Goal: Information Seeking & Learning: Learn about a topic

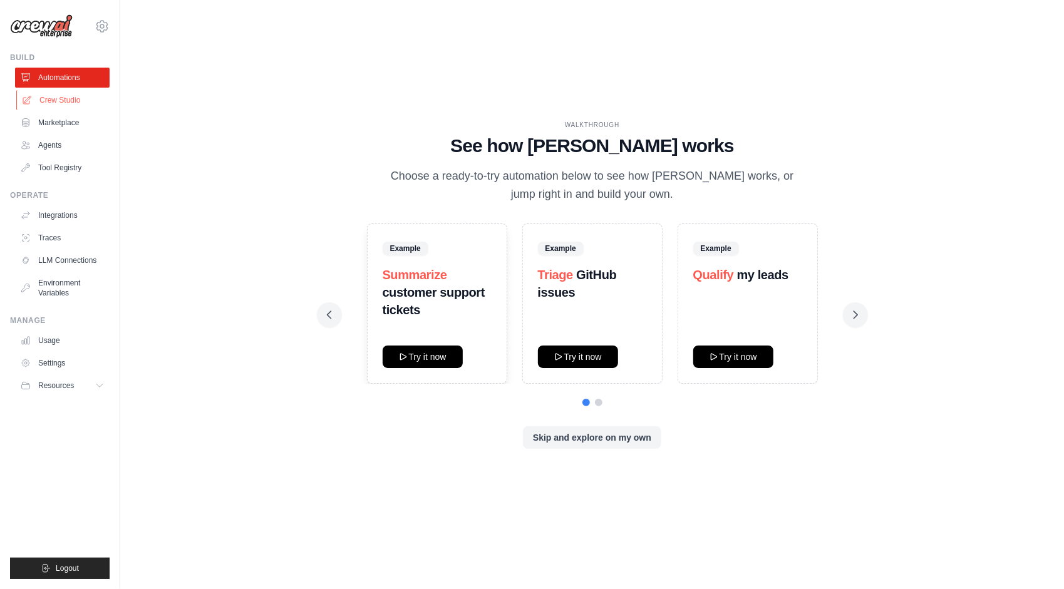
click at [75, 96] on link "Crew Studio" at bounding box center [63, 100] width 95 height 20
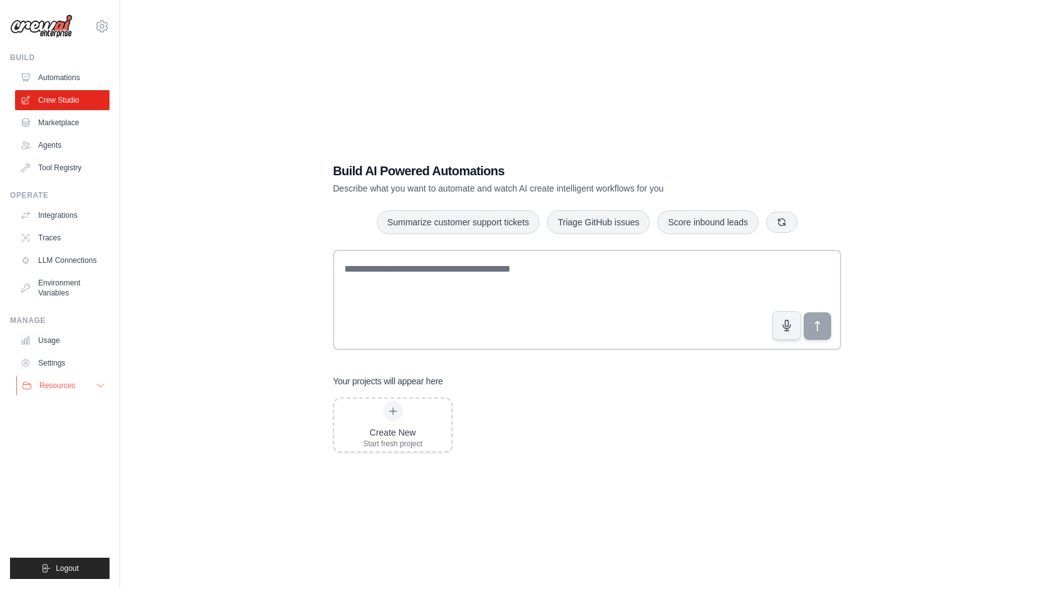
click at [75, 391] on button "Resources" at bounding box center [63, 386] width 95 height 20
click at [65, 469] on span "Video Tutorials" at bounding box center [68, 467] width 49 height 10
